Goal: Transaction & Acquisition: Purchase product/service

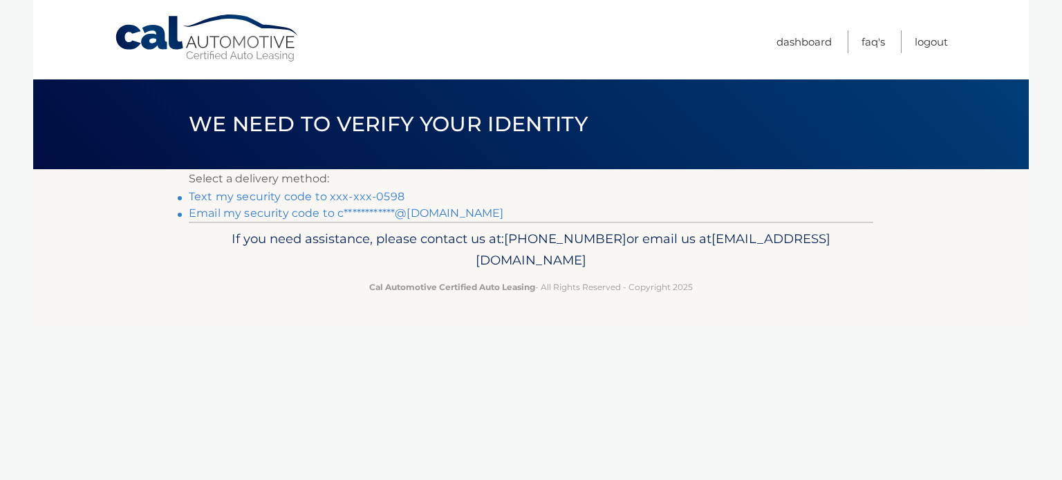
click at [390, 198] on link "Text my security code to xxx-xxx-0598" at bounding box center [297, 196] width 216 height 13
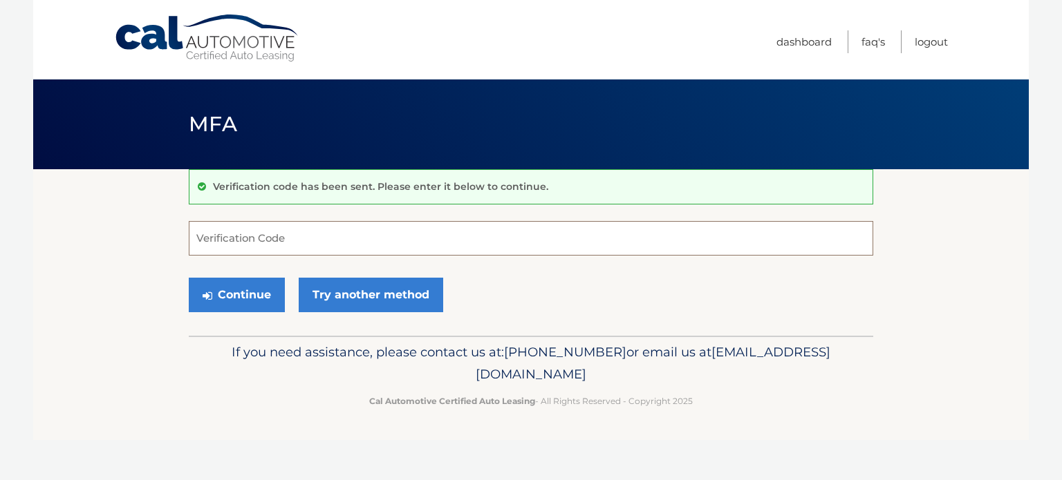
click at [377, 233] on input "Verification Code" at bounding box center [531, 238] width 684 height 35
type input "807861"
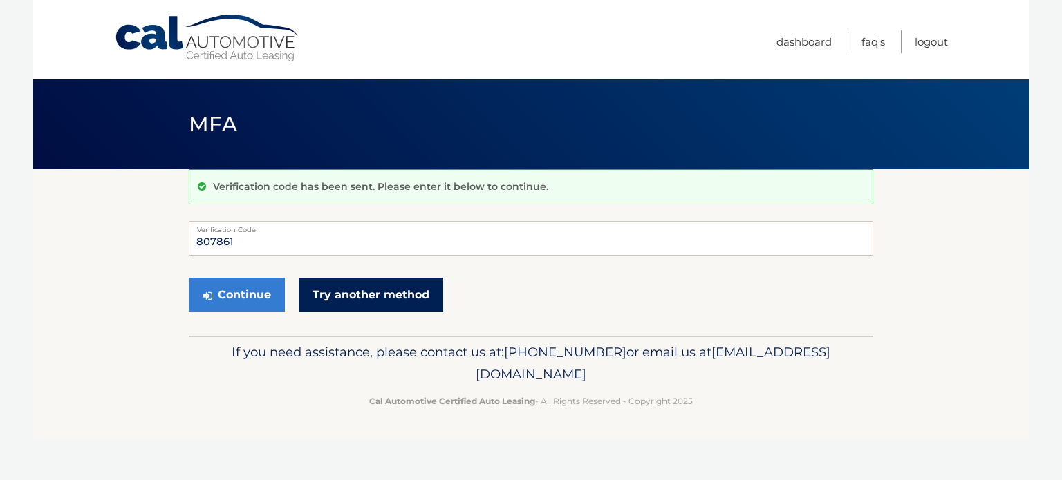
click at [385, 294] on link "Try another method" at bounding box center [371, 295] width 144 height 35
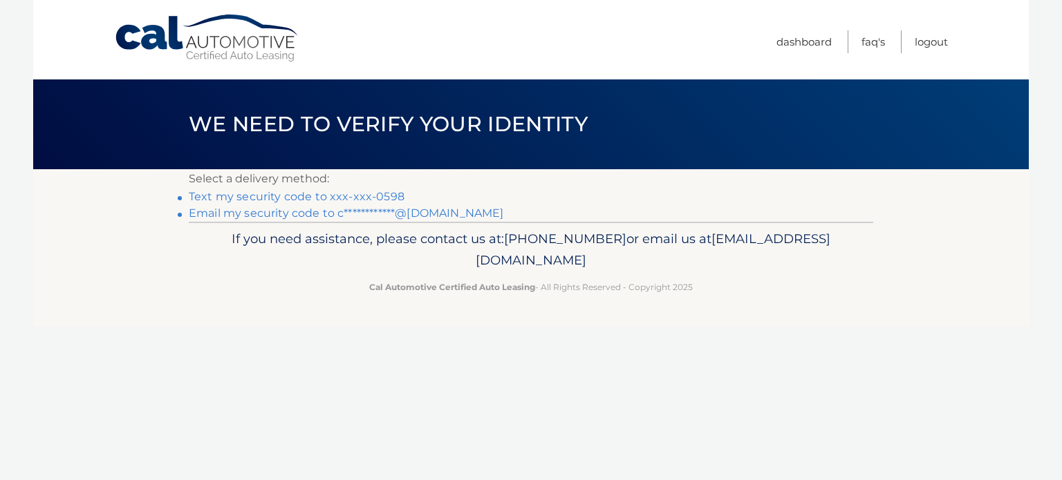
click at [366, 202] on link "Text my security code to xxx-xxx-0598" at bounding box center [297, 196] width 216 height 13
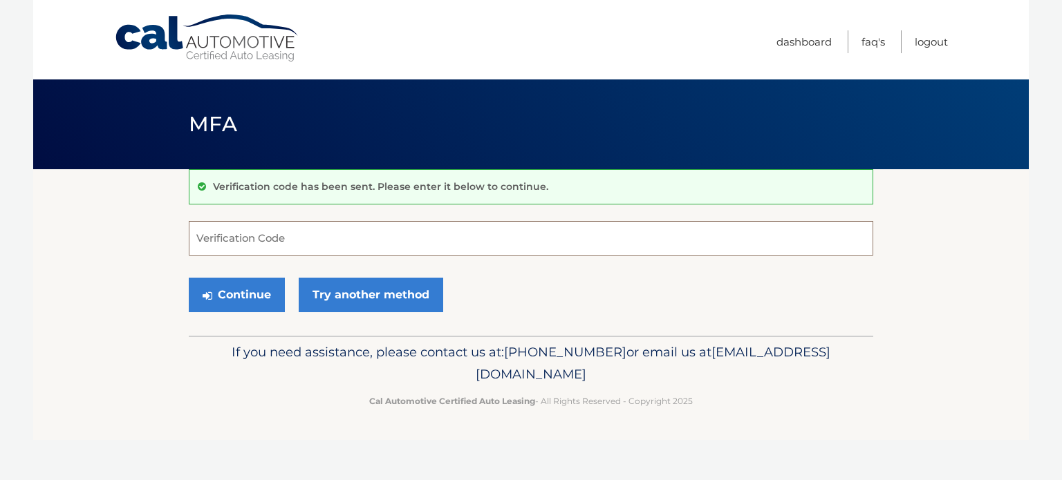
click at [453, 236] on input "Verification Code" at bounding box center [531, 238] width 684 height 35
type input "766283"
click at [238, 294] on button "Continue" at bounding box center [237, 295] width 96 height 35
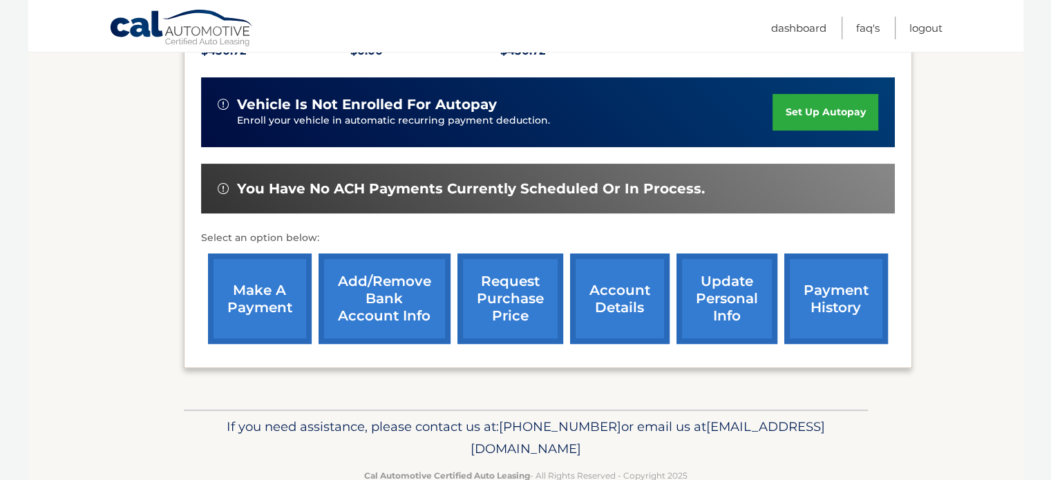
scroll to position [341, 0]
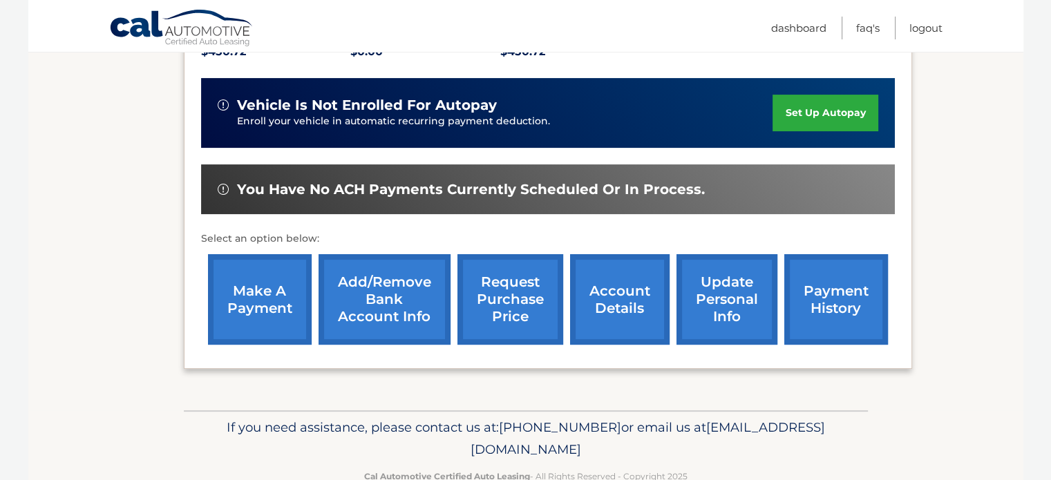
click at [278, 292] on link "make a payment" at bounding box center [260, 299] width 104 height 91
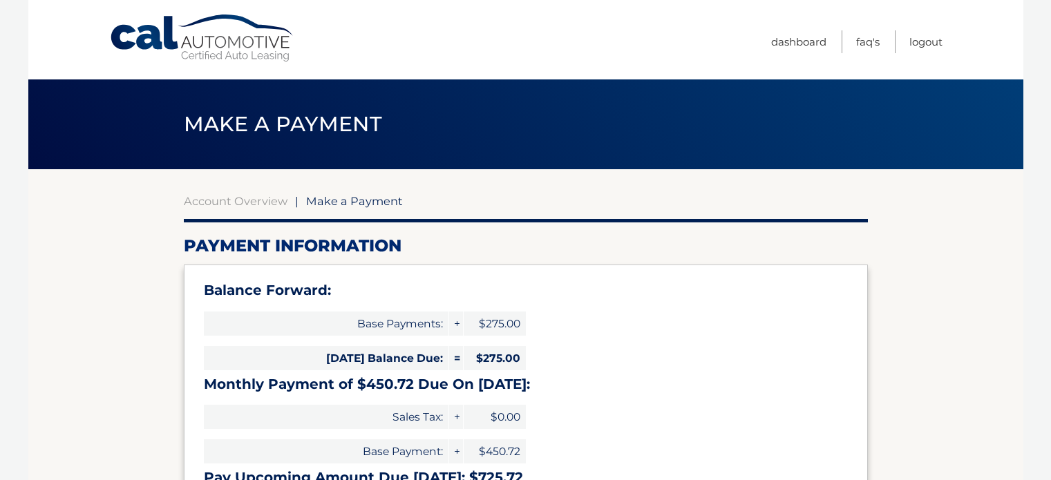
select select "Y2NiMTBlOGMtNjQ4ZC00NjIzLWJkMzgtZTVmN2EzNTE0NTJl"
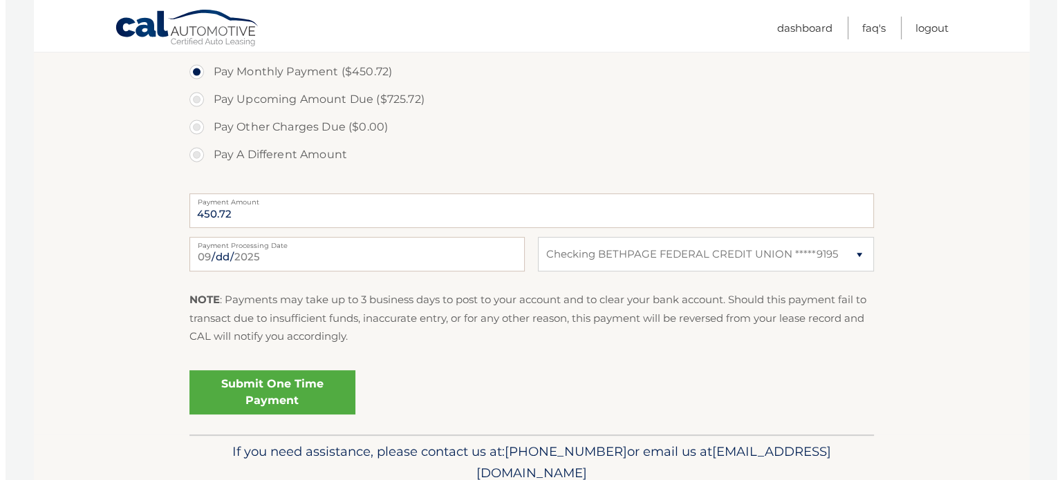
scroll to position [507, 0]
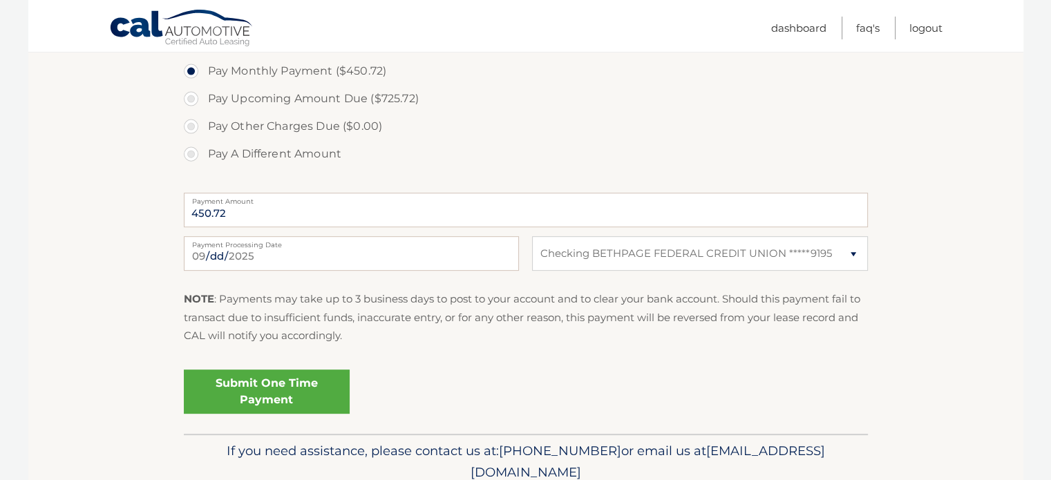
click at [307, 394] on link "Submit One Time Payment" at bounding box center [267, 392] width 166 height 44
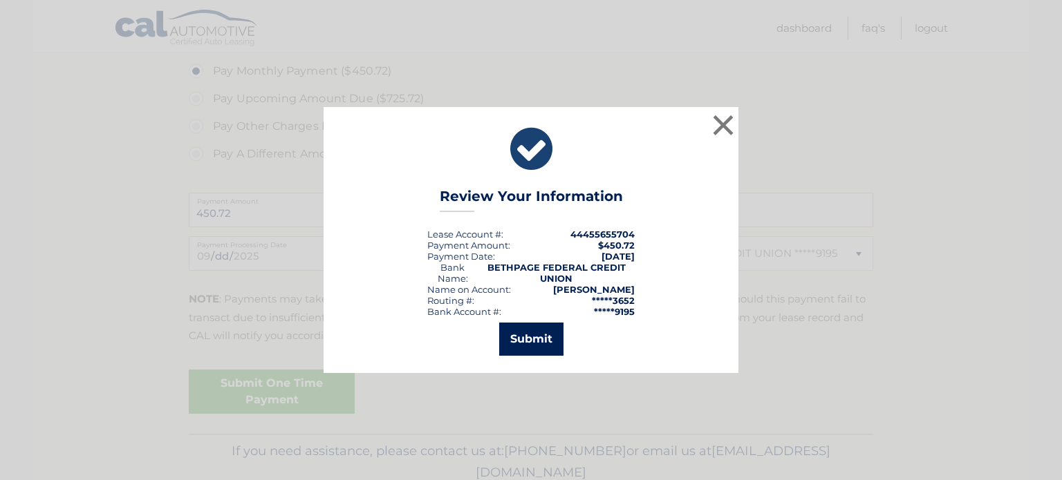
click at [528, 345] on button "Submit" at bounding box center [531, 339] width 64 height 33
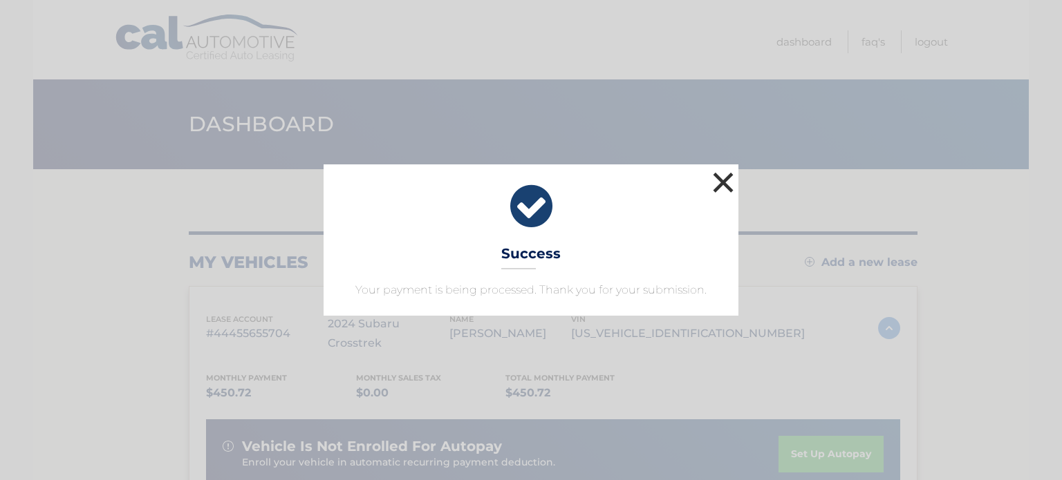
click at [726, 184] on button "×" at bounding box center [723, 183] width 28 height 28
